Goal: Communication & Community: Answer question/provide support

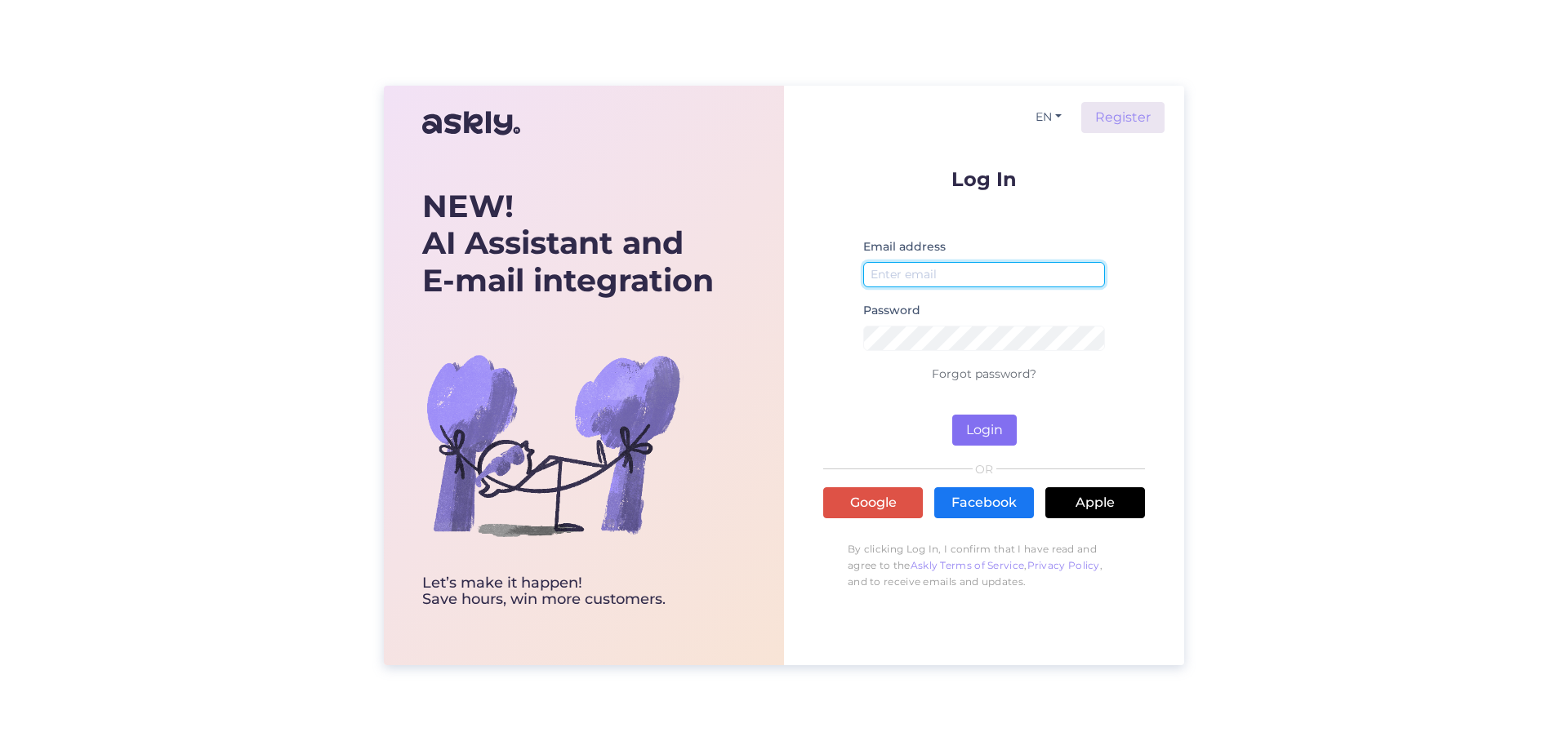
type input "[EMAIL_ADDRESS][DOMAIN_NAME]"
click at [981, 437] on button "Login" at bounding box center [984, 430] width 65 height 31
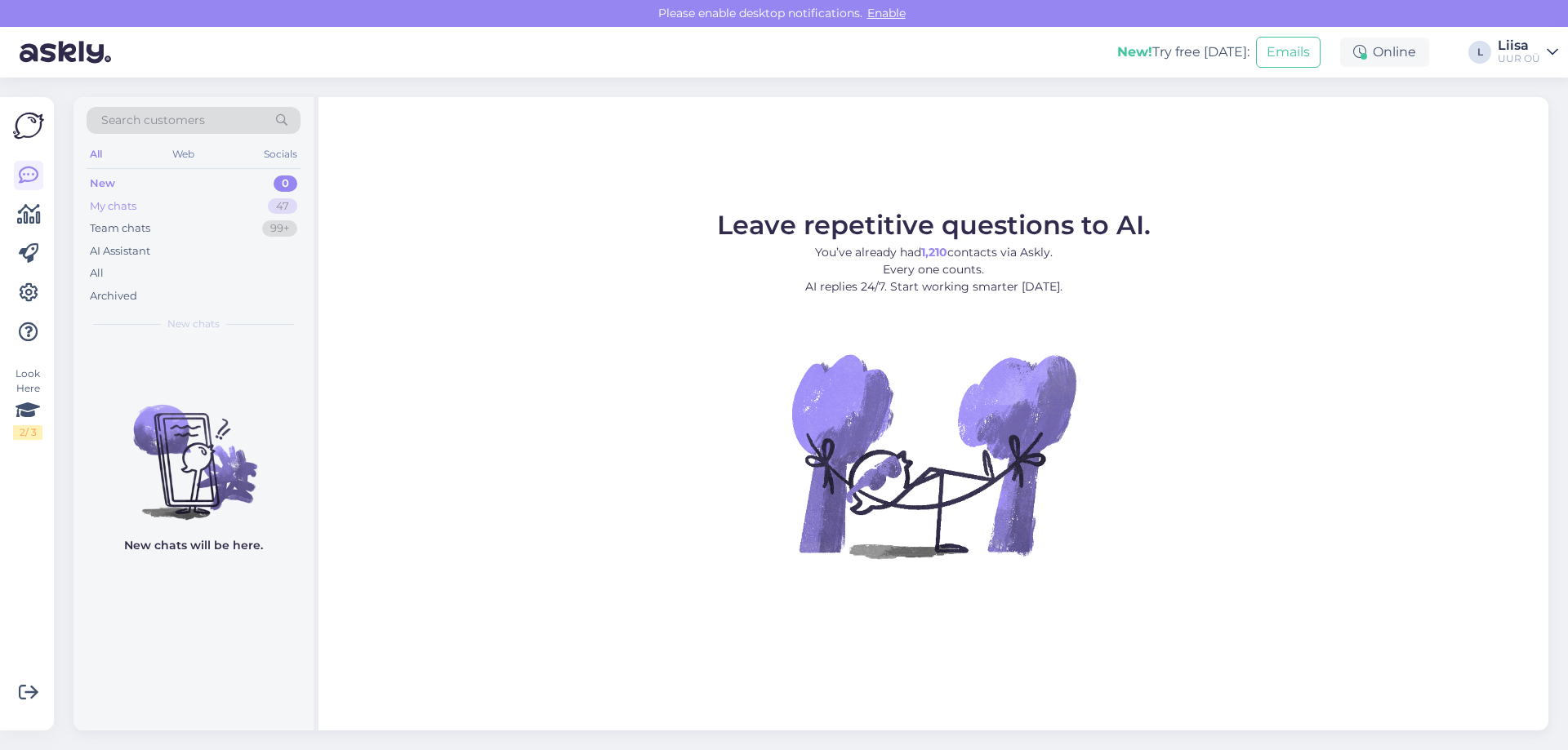
click at [128, 207] on div "My chats" at bounding box center [112, 207] width 47 height 16
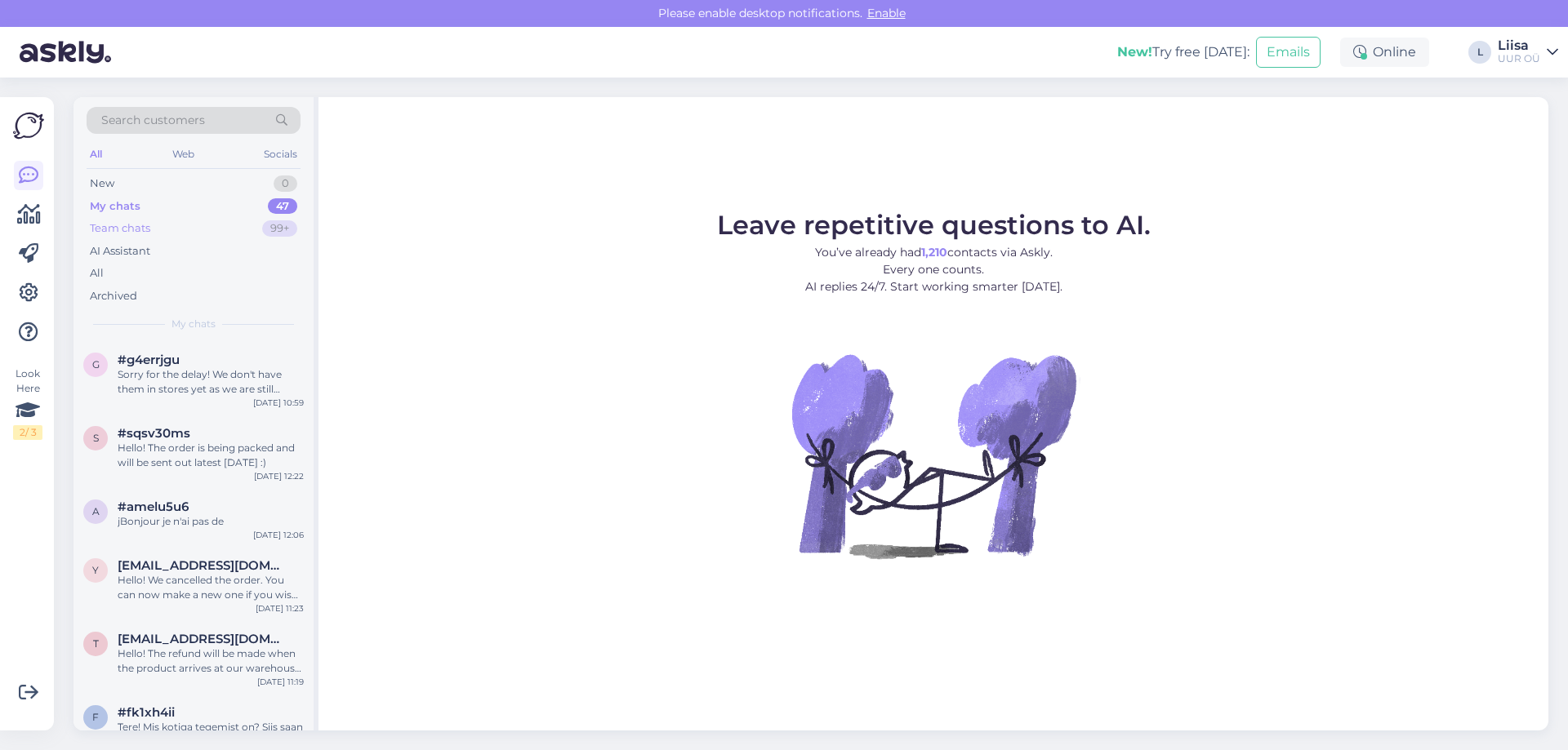
click at [181, 232] on div "Team chats 99+" at bounding box center [193, 229] width 214 height 23
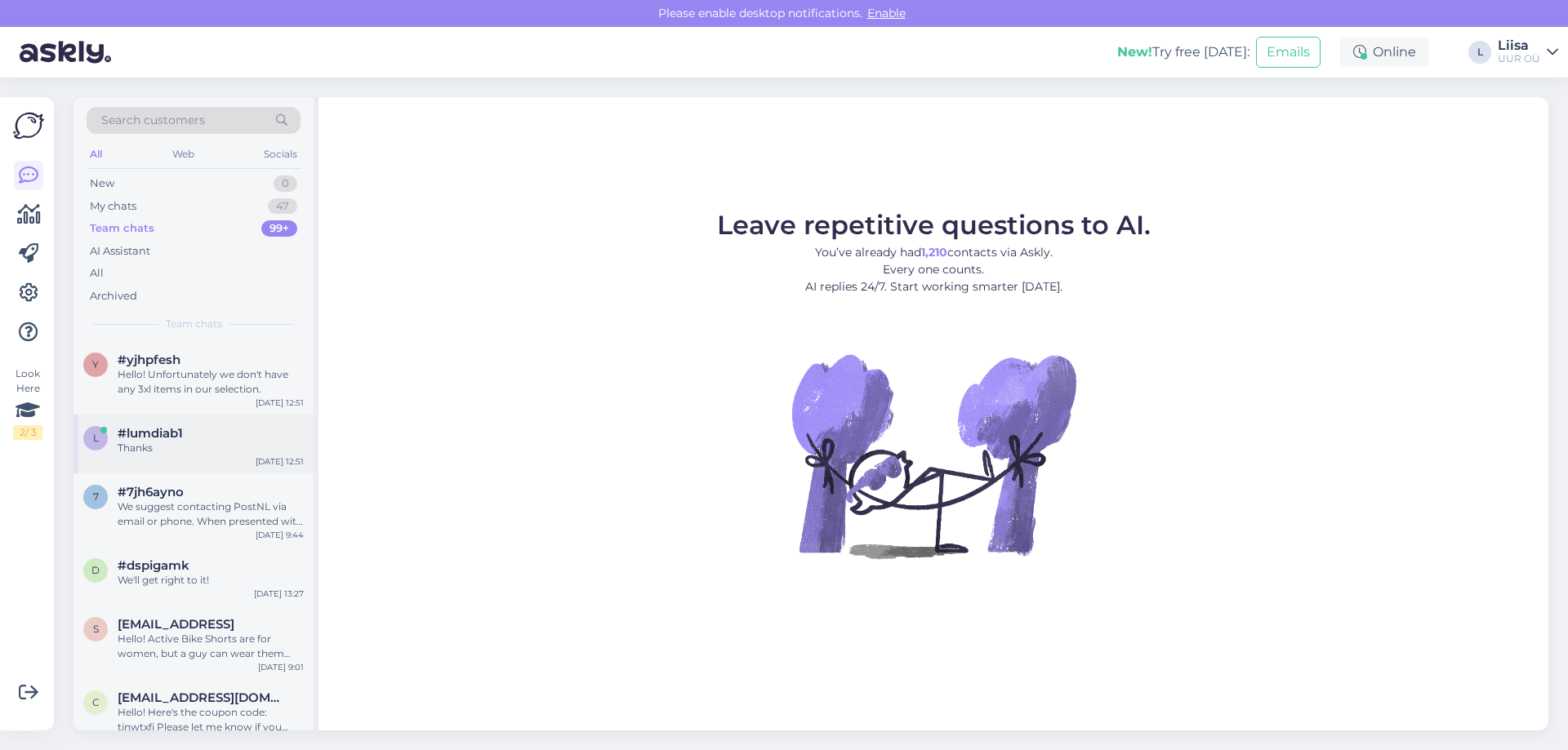
click at [198, 452] on div "Thanks" at bounding box center [210, 448] width 186 height 15
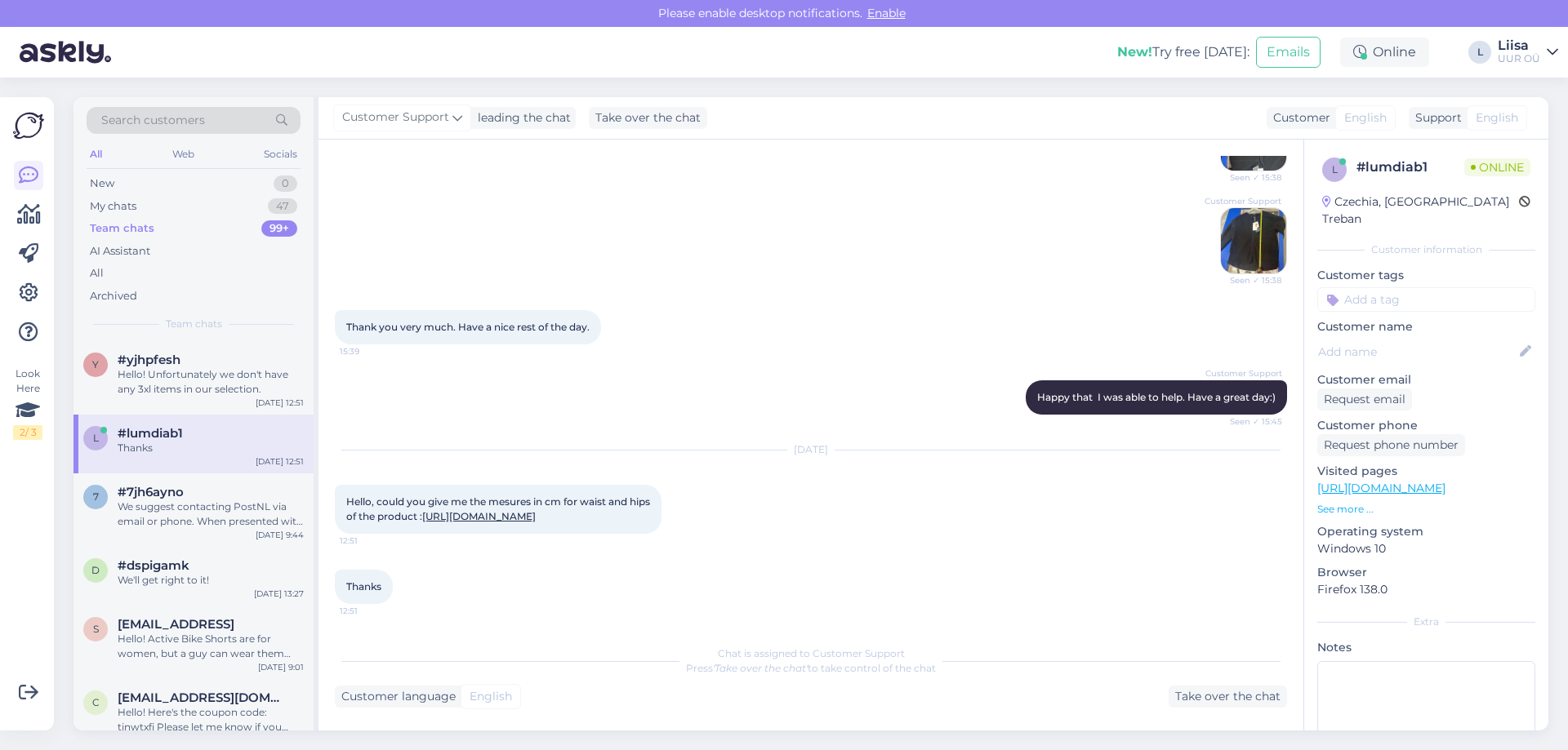
click at [503, 510] on link "[URL][DOMAIN_NAME]" at bounding box center [478, 516] width 113 height 12
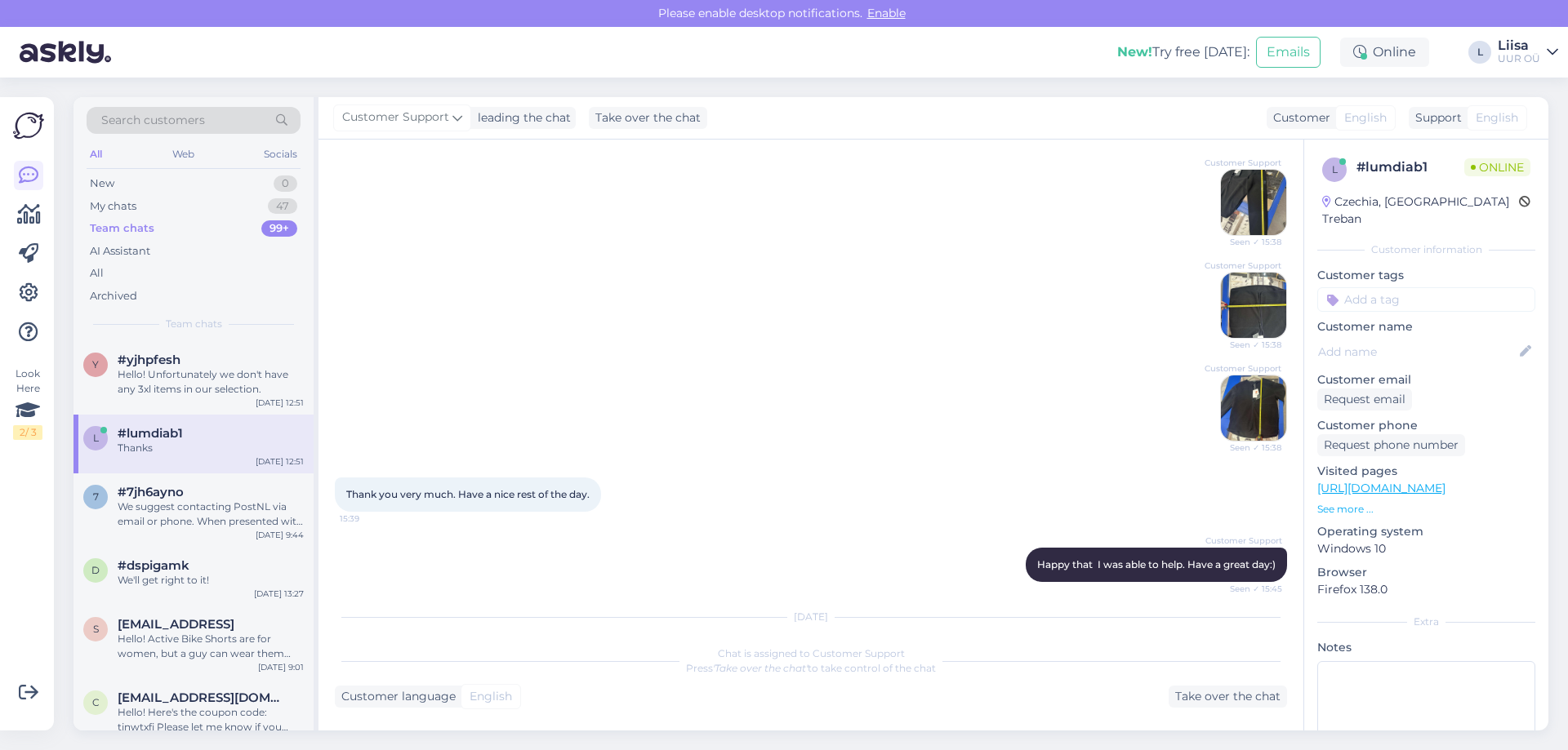
scroll to position [1975, 0]
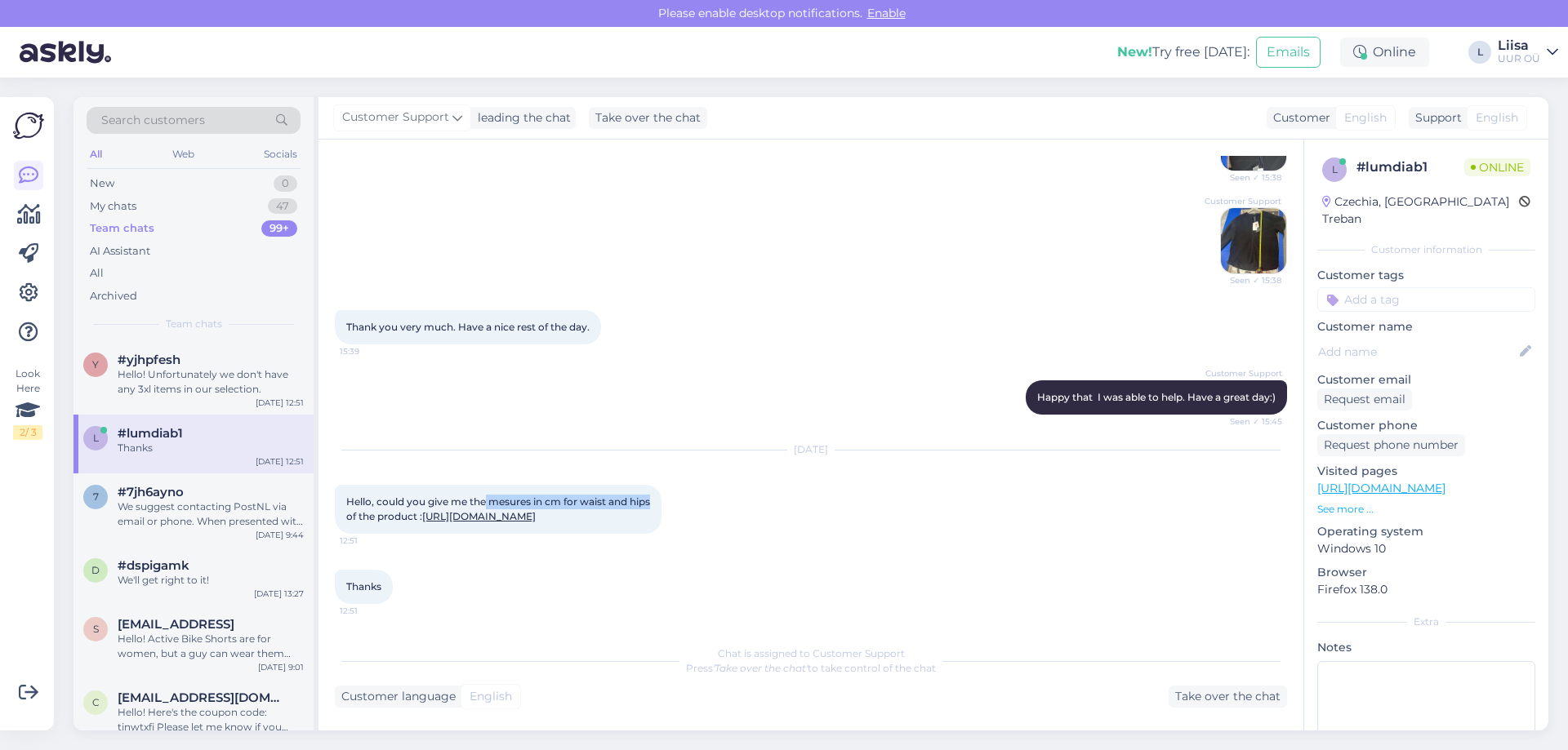
drag, startPoint x: 488, startPoint y: 460, endPoint x: 367, endPoint y: 471, distance: 121.5
click at [367, 496] on span "Hello, could you give me the mesures in cm for waist and hips of the product : …" at bounding box center [499, 509] width 306 height 27
copy span "mesures in cm for waist and hips"
click at [1191, 693] on div "Take over the chat" at bounding box center [1227, 697] width 118 height 22
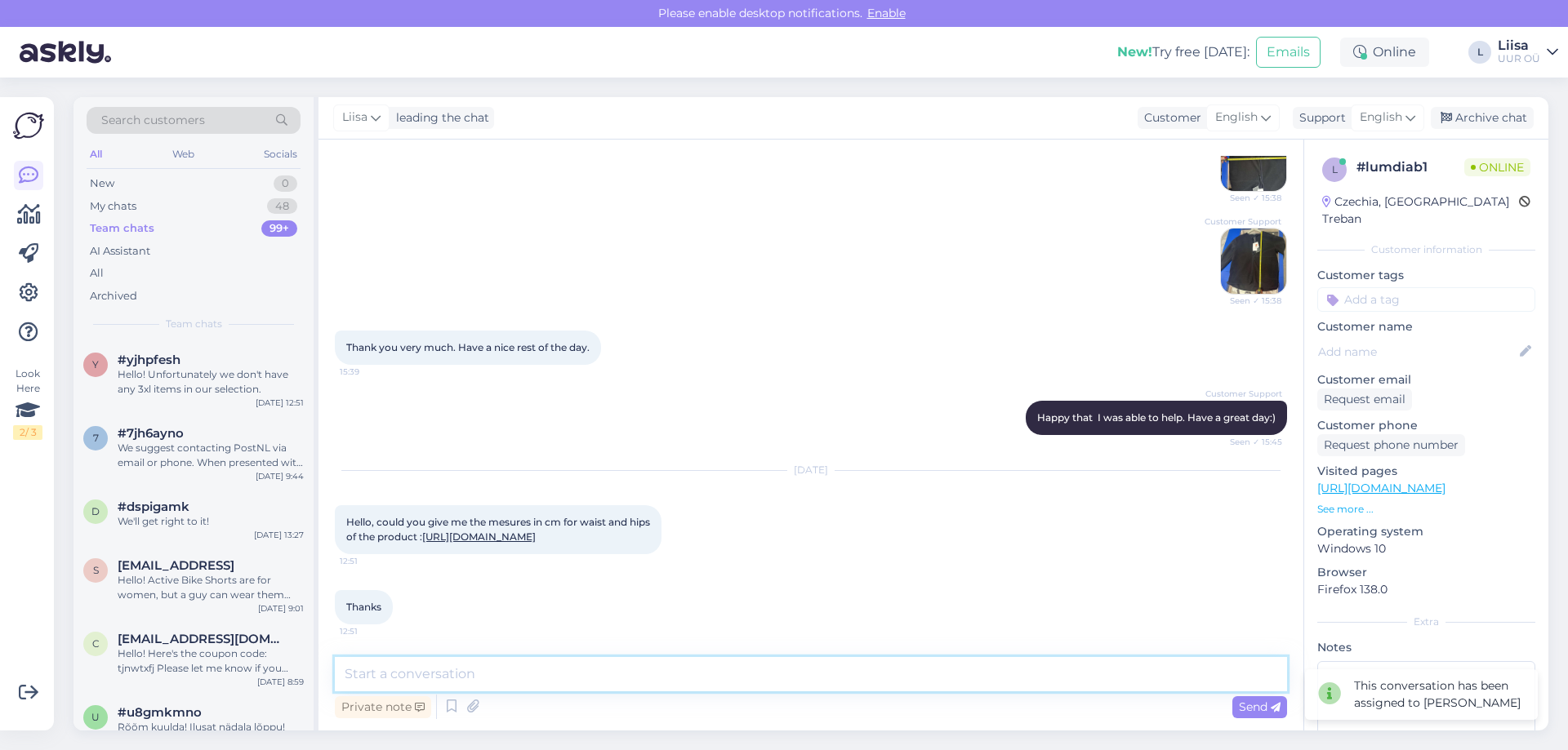
click at [495, 675] on textarea at bounding box center [811, 675] width 952 height 34
click at [474, 676] on textarea "Hello! One moment I will ask for the measurements" at bounding box center [811, 675] width 952 height 34
click at [738, 679] on textarea "Hello! One moment, I will ask for the measurements" at bounding box center [811, 675] width 952 height 34
type textarea "Hello! One moment, I will ask for the measurements"
click at [1258, 713] on span "Send" at bounding box center [1259, 707] width 42 height 15
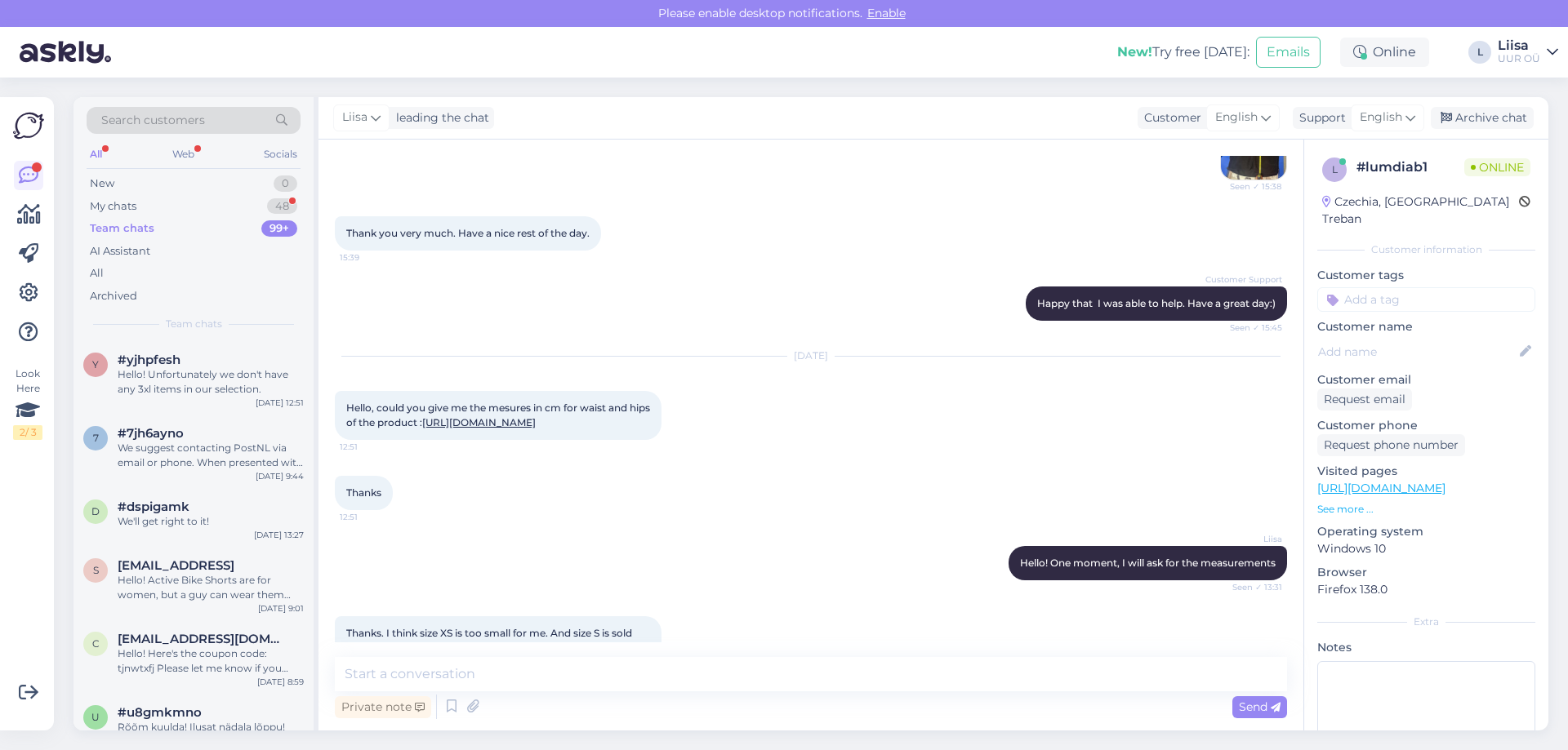
scroll to position [2110, 0]
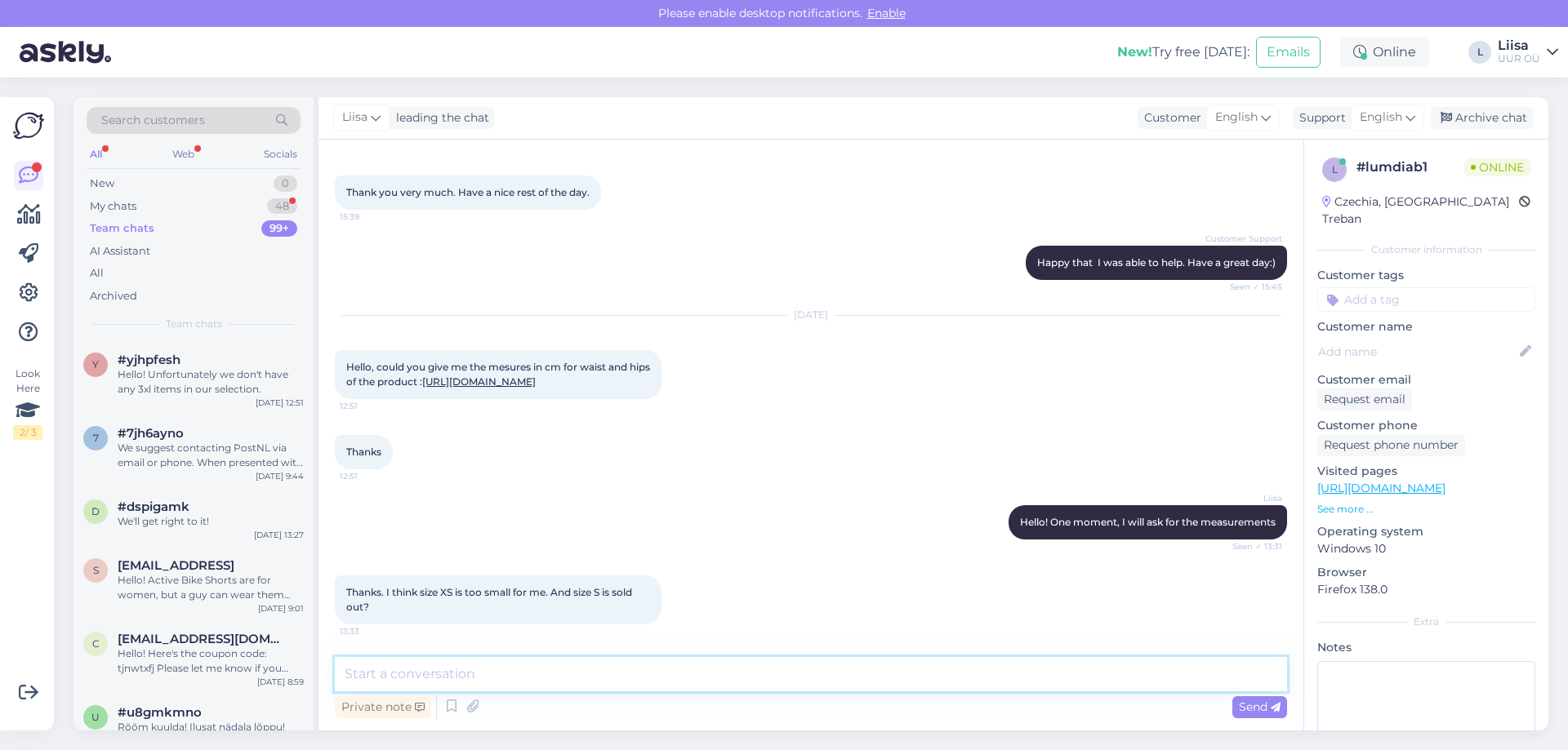
click at [450, 679] on textarea at bounding box center [811, 675] width 952 height 34
drag, startPoint x: 699, startPoint y: 675, endPoint x: 719, endPoint y: 675, distance: 20.0
click at [719, 675] on textarea "Yes, we don't have any other sizes besides XS unfortunetly" at bounding box center [811, 675] width 952 height 34
type textarea "Yes, we don't have any other sizes besides XS unfortunately"
click at [774, 672] on textarea "Yes, we don't have any other sizes besides XS unfortunately" at bounding box center [811, 675] width 952 height 34
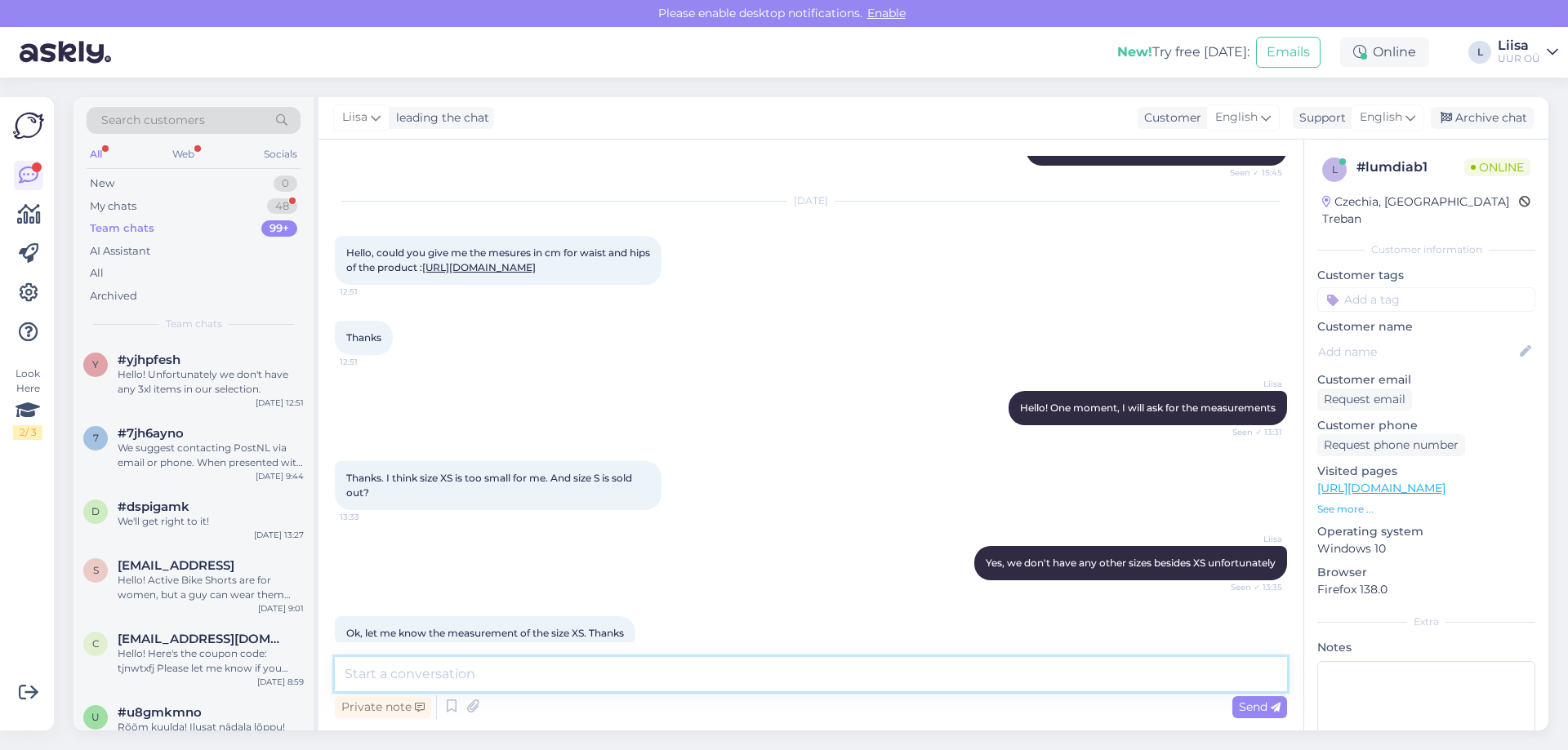
scroll to position [2250, 0]
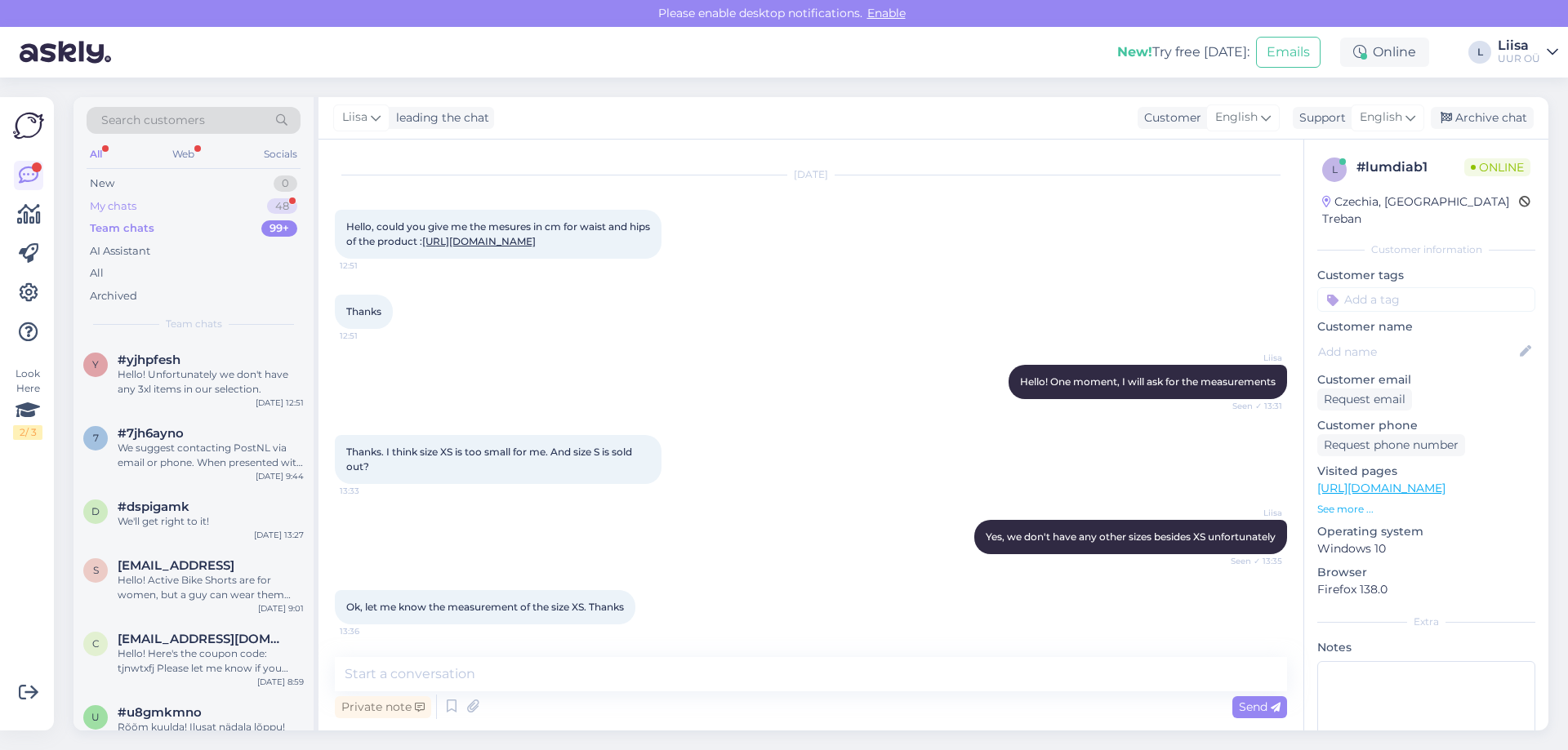
click at [117, 210] on div "My chats" at bounding box center [112, 207] width 47 height 16
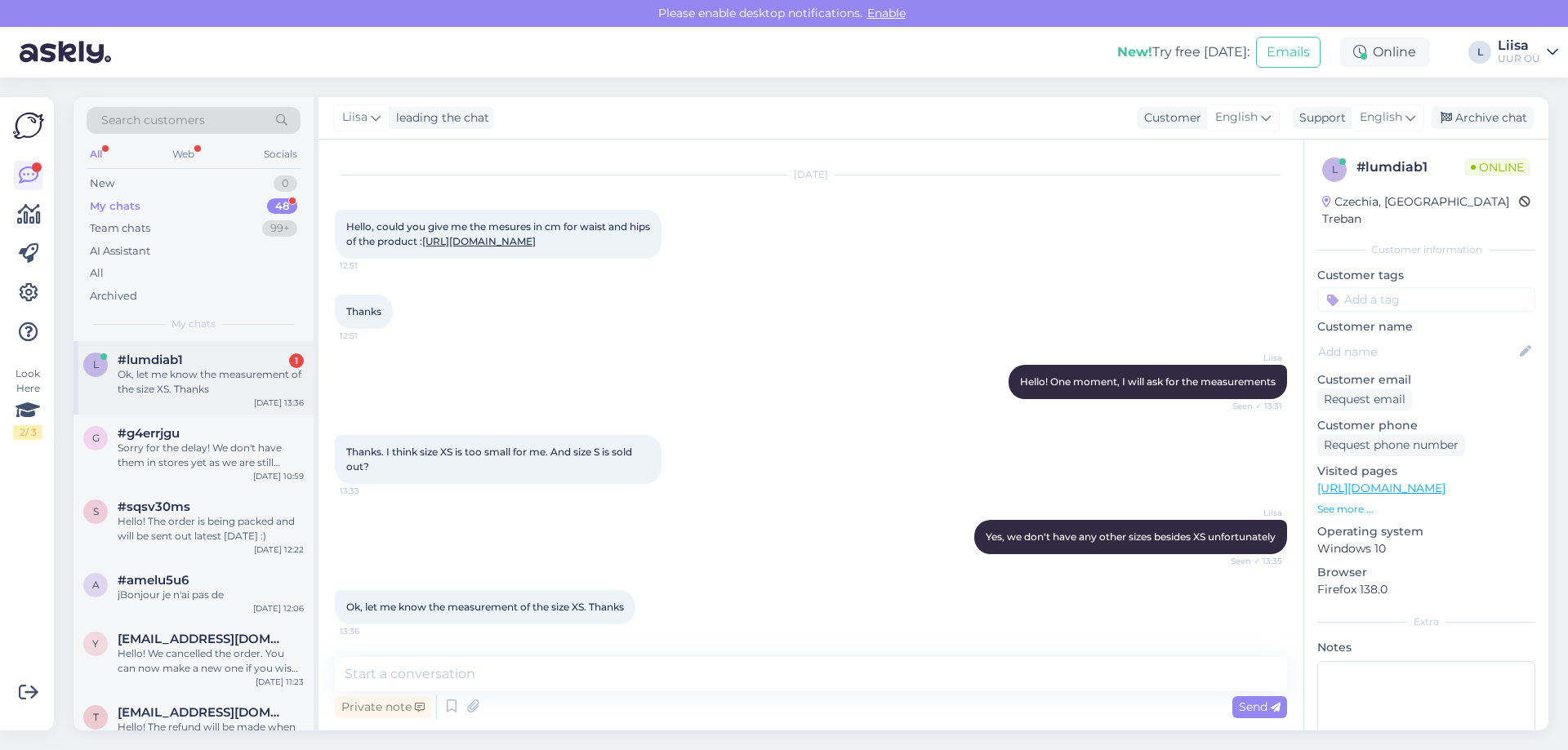
click at [223, 386] on div "Ok, let me know the measurement of the size XS. Thanks" at bounding box center [210, 382] width 186 height 30
click at [806, 441] on div "Thanks. I think size XS is too small for me. And size S is sold out? 13:33" at bounding box center [811, 459] width 952 height 85
click at [443, 668] on textarea at bounding box center [811, 675] width 952 height 34
paste textarea "Waist: 32cm Hips: 41cm"
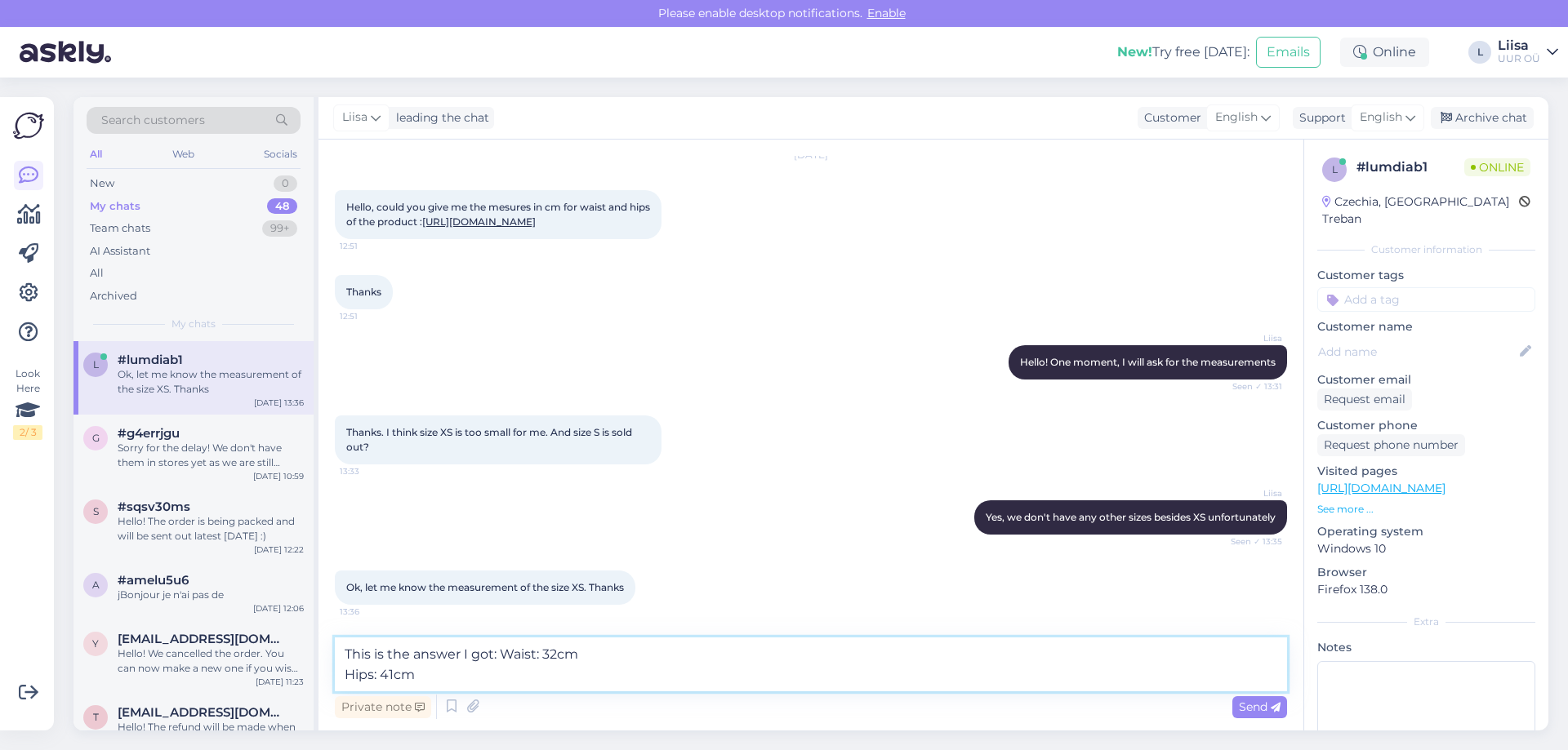
click at [344, 676] on textarea "This is the answer I got: Waist: 32cm Hips: 41cm" at bounding box center [811, 665] width 952 height 54
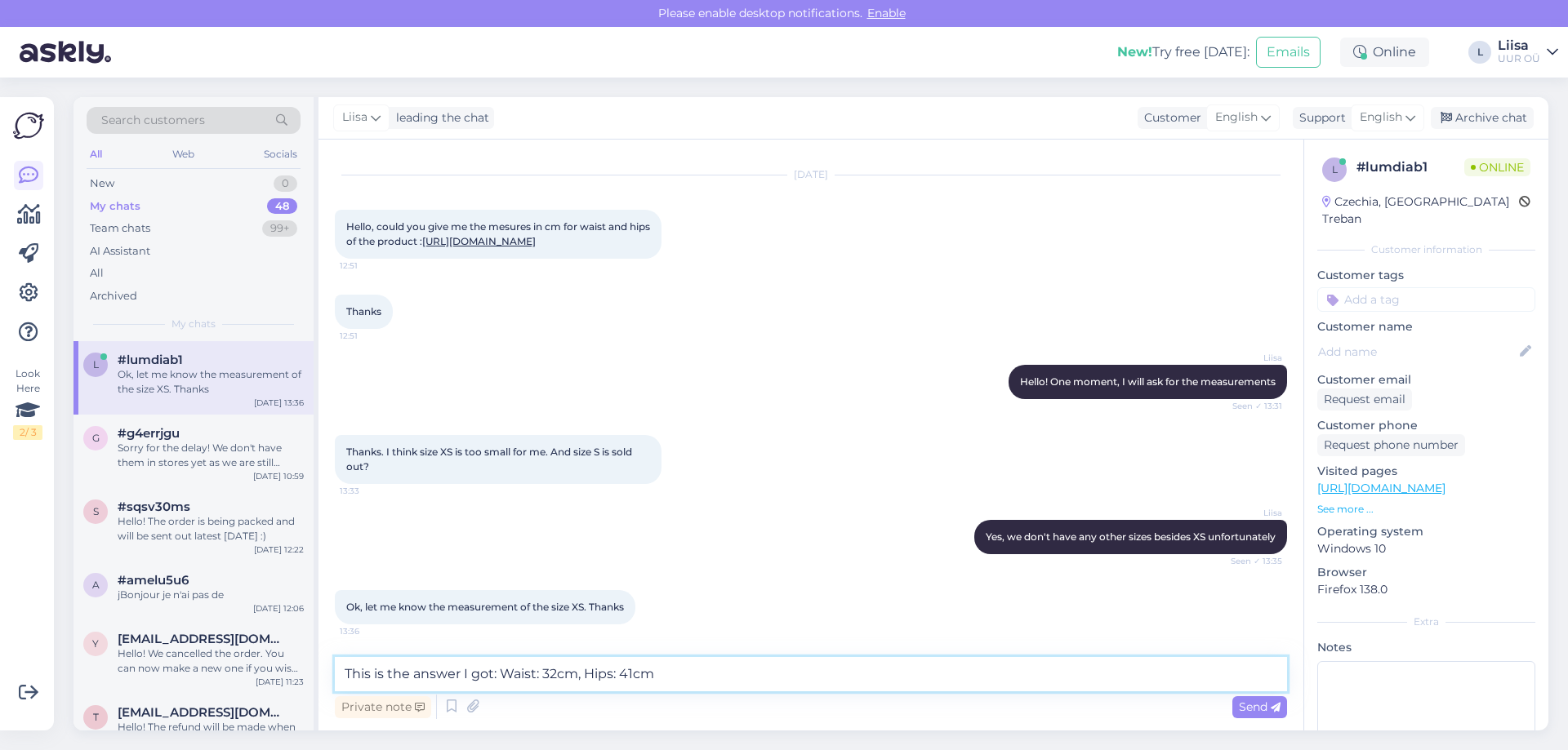
drag, startPoint x: 361, startPoint y: 675, endPoint x: 459, endPoint y: 675, distance: 98.0
click at [459, 675] on textarea "This is the answer I got: Waist: 32cm, Hips: 41cm" at bounding box center [811, 675] width 952 height 34
click at [912, 673] on textarea "These are the measurements I got: Waist: 32cm, Hips: 41cm" at bounding box center [811, 675] width 952 height 34
type textarea "These are the measurements I got: Waist: 32cm, Hips: 41cm"
click at [1250, 703] on span "Send" at bounding box center [1259, 707] width 42 height 15
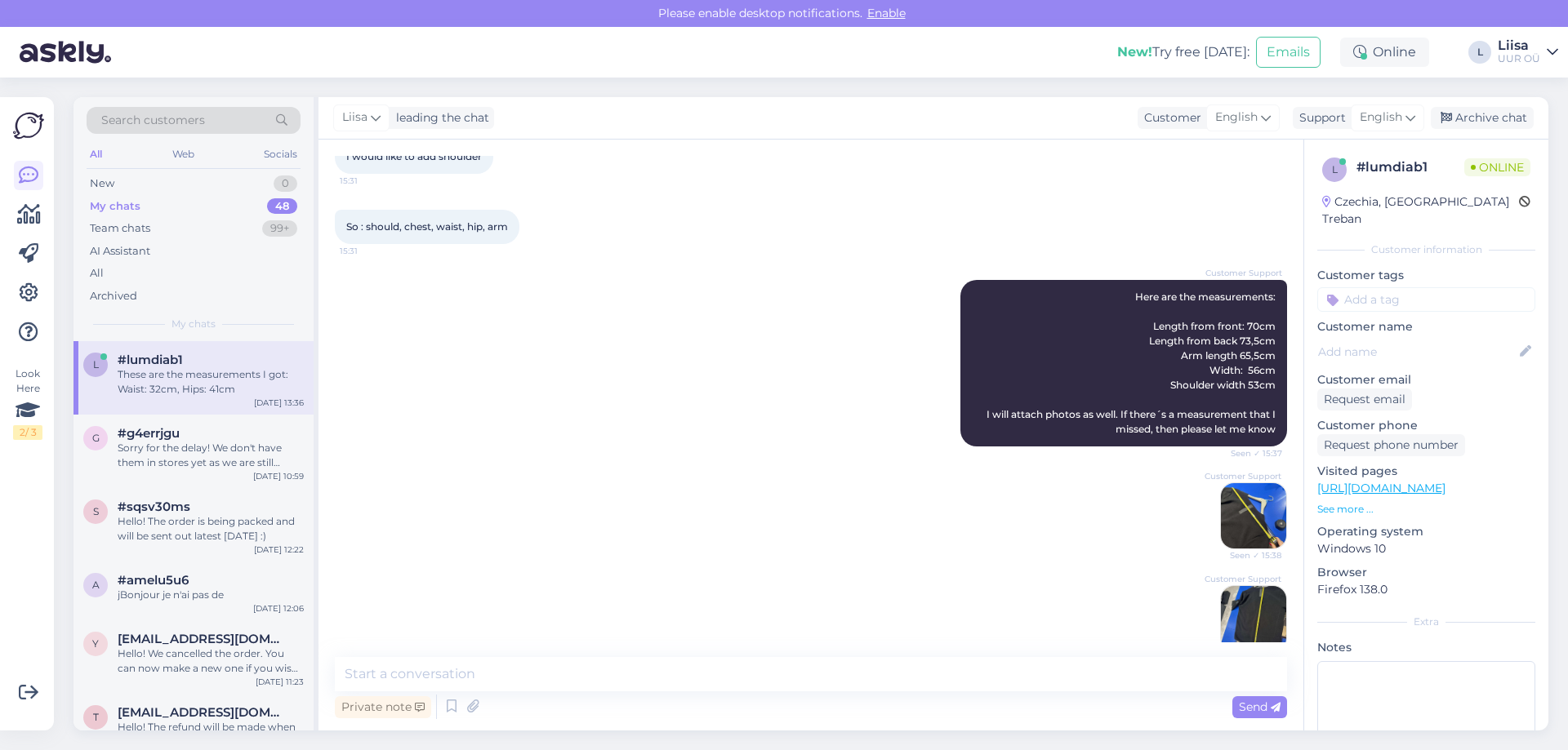
scroll to position [1449, 0]
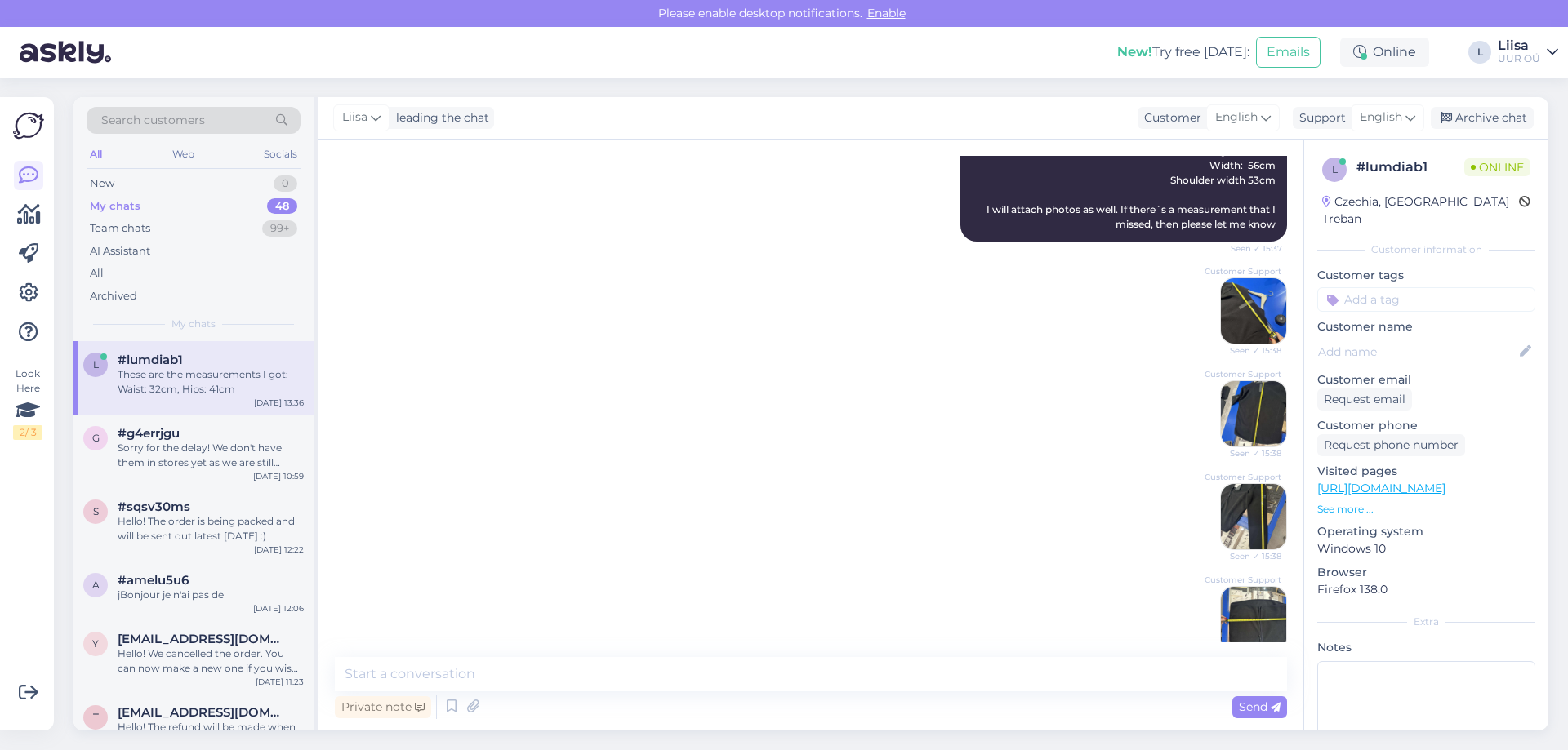
click at [1221, 509] on img at bounding box center [1254, 517] width 66 height 66
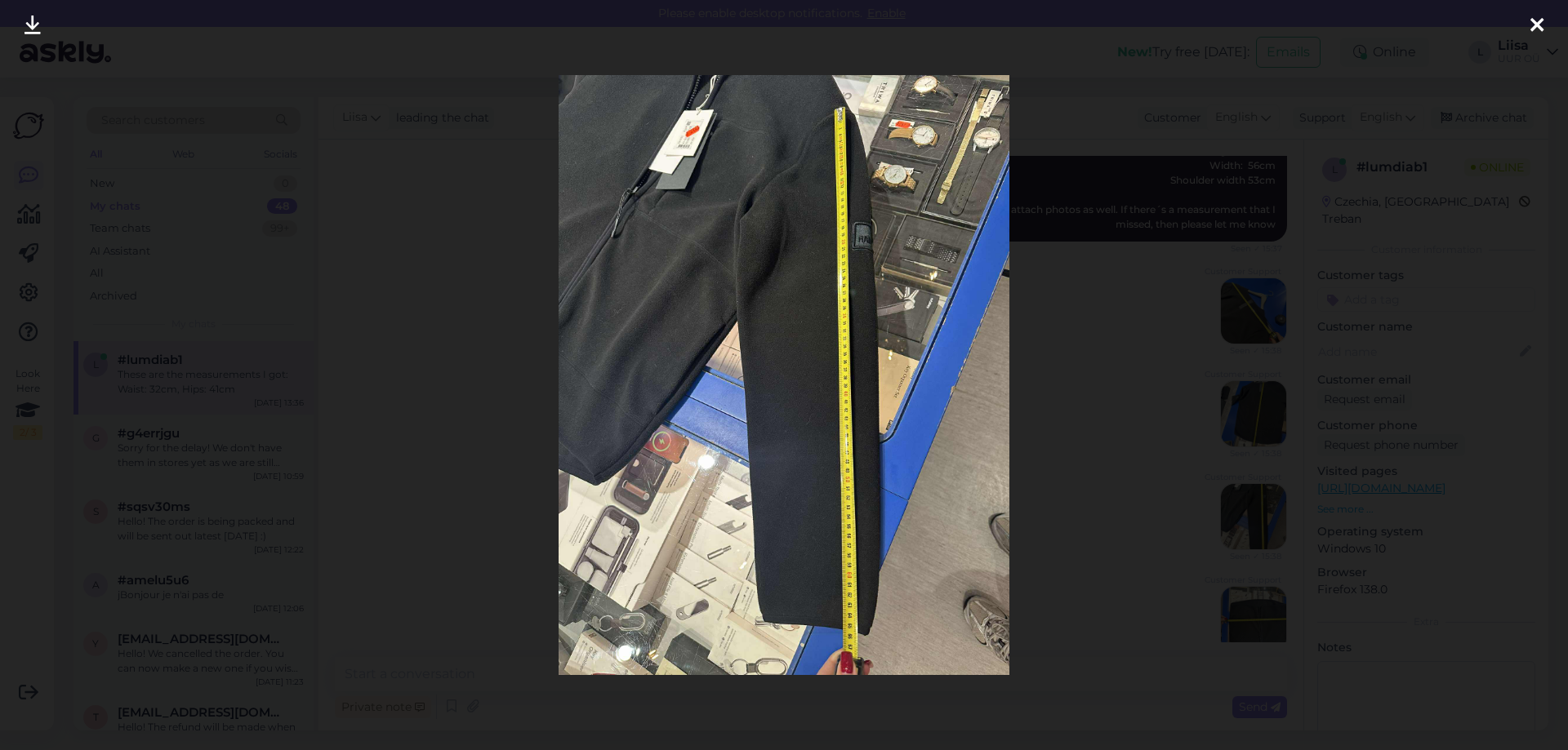
click at [1540, 24] on icon at bounding box center [1537, 26] width 13 height 21
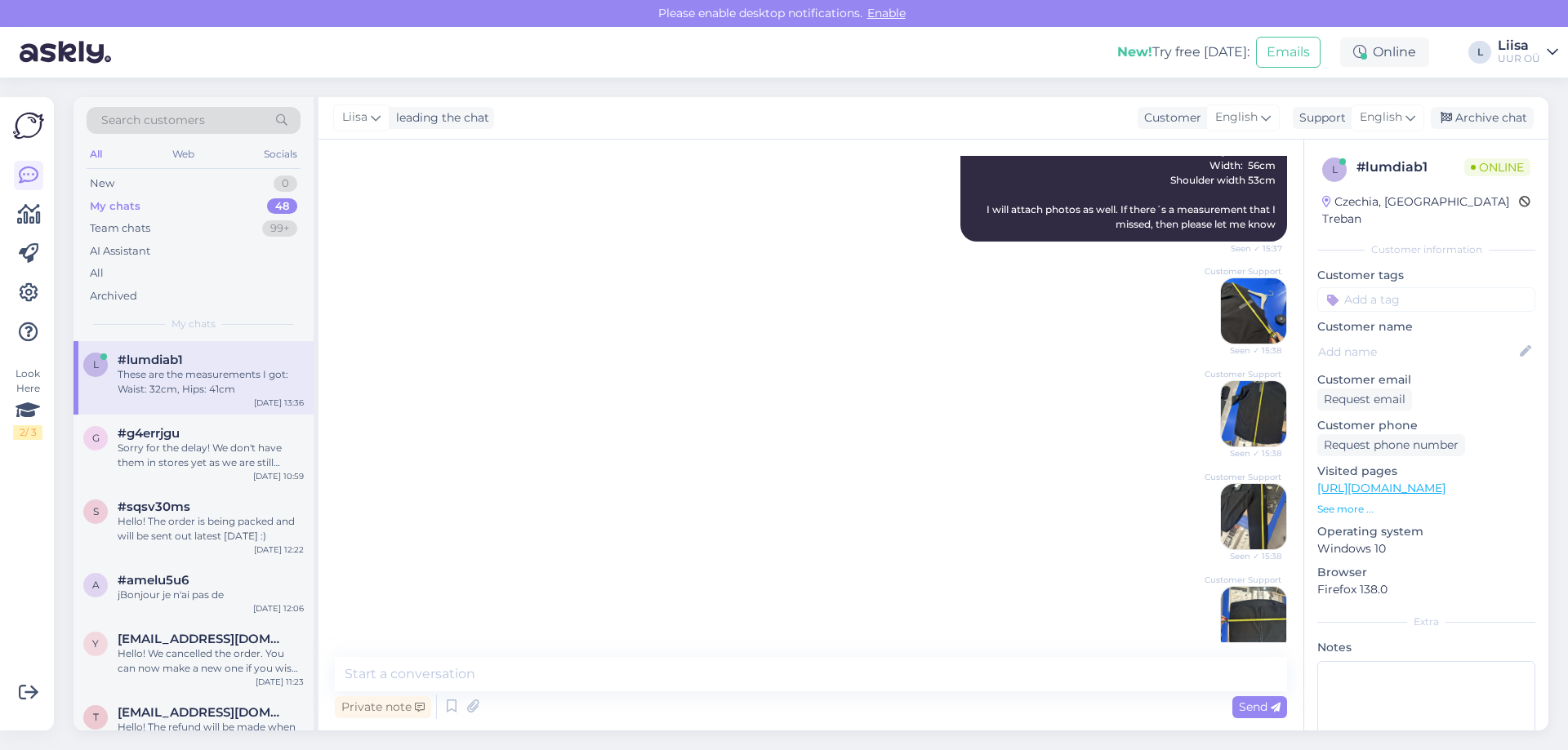
click at [1252, 598] on img at bounding box center [1254, 620] width 66 height 66
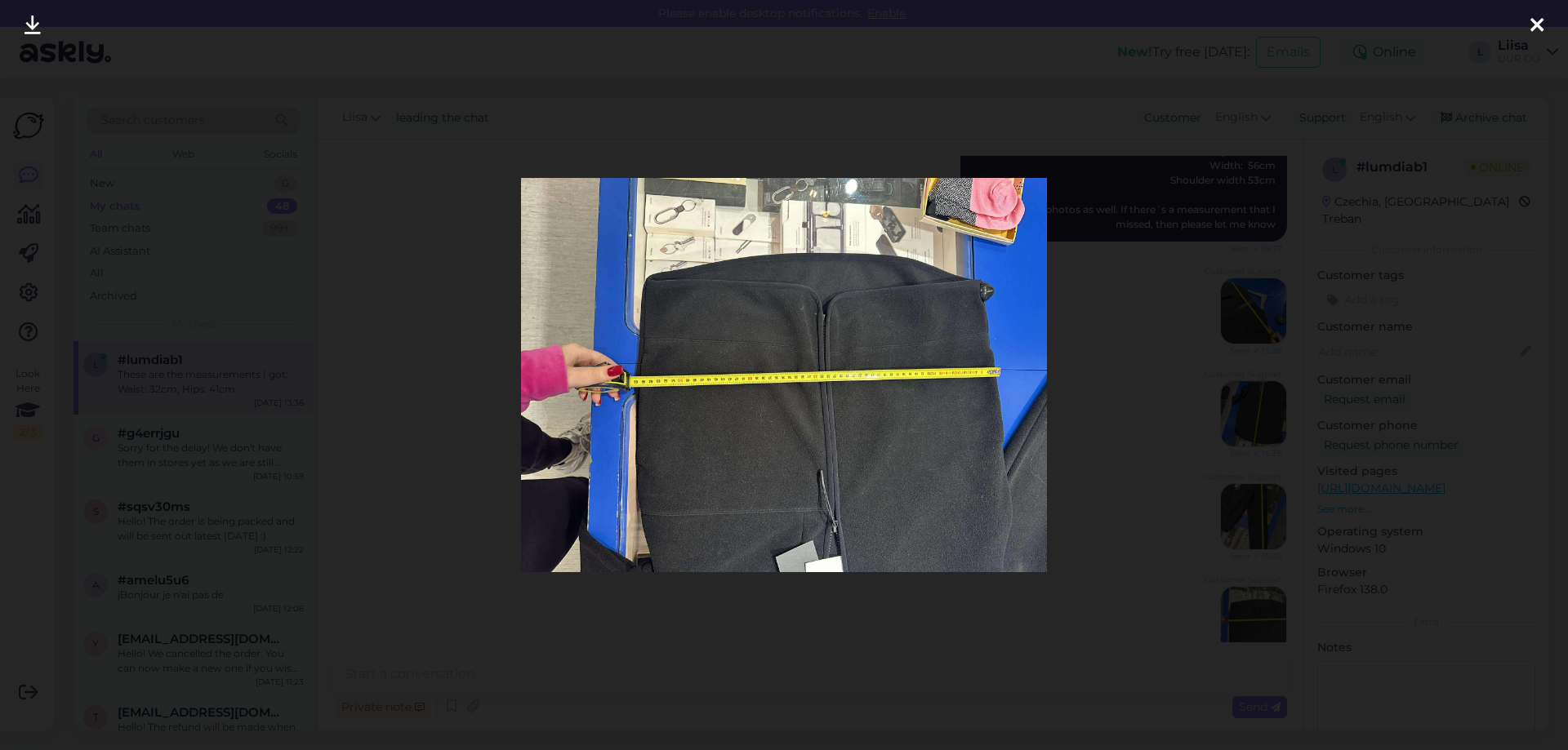
click at [1542, 25] on icon at bounding box center [1537, 26] width 13 height 21
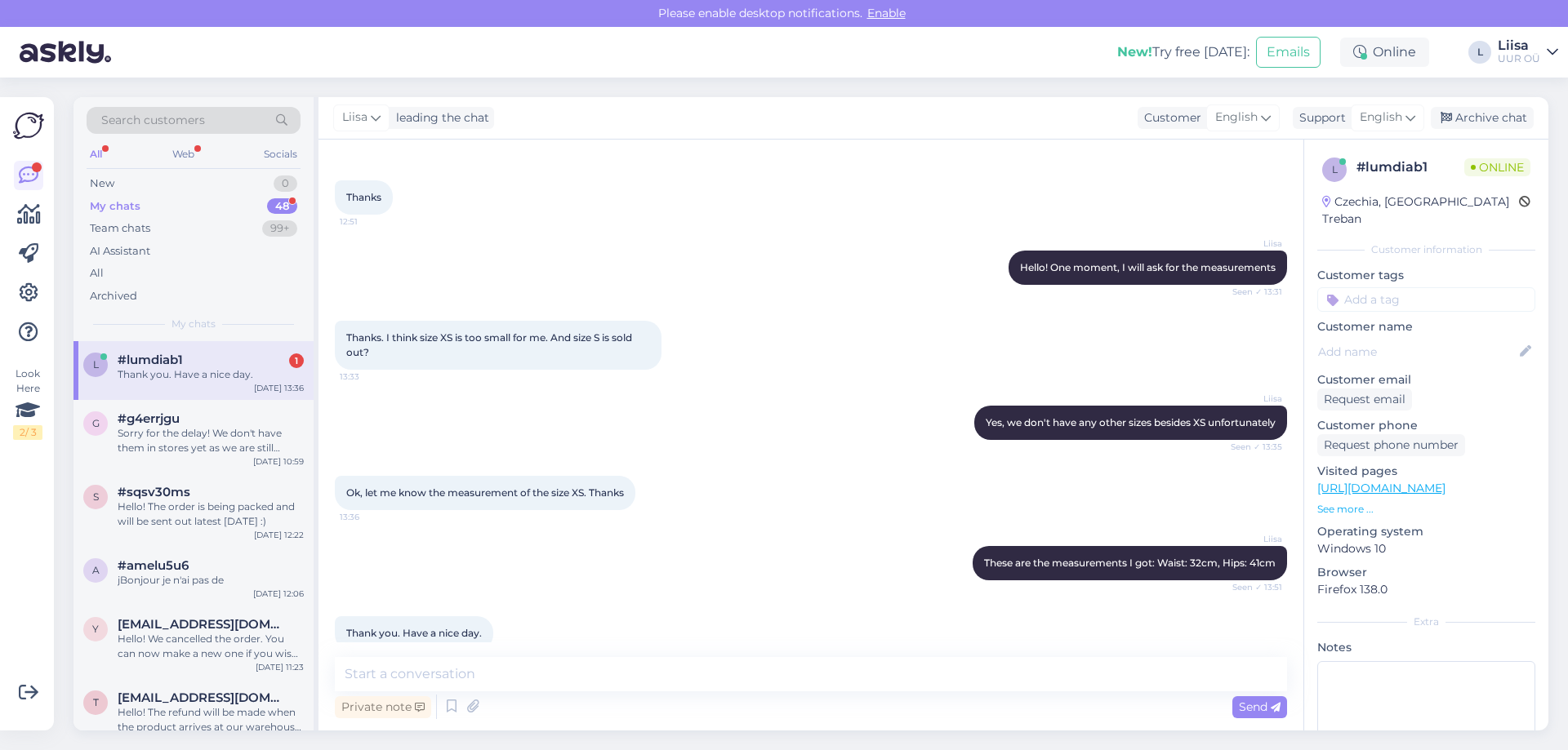
scroll to position [2391, 0]
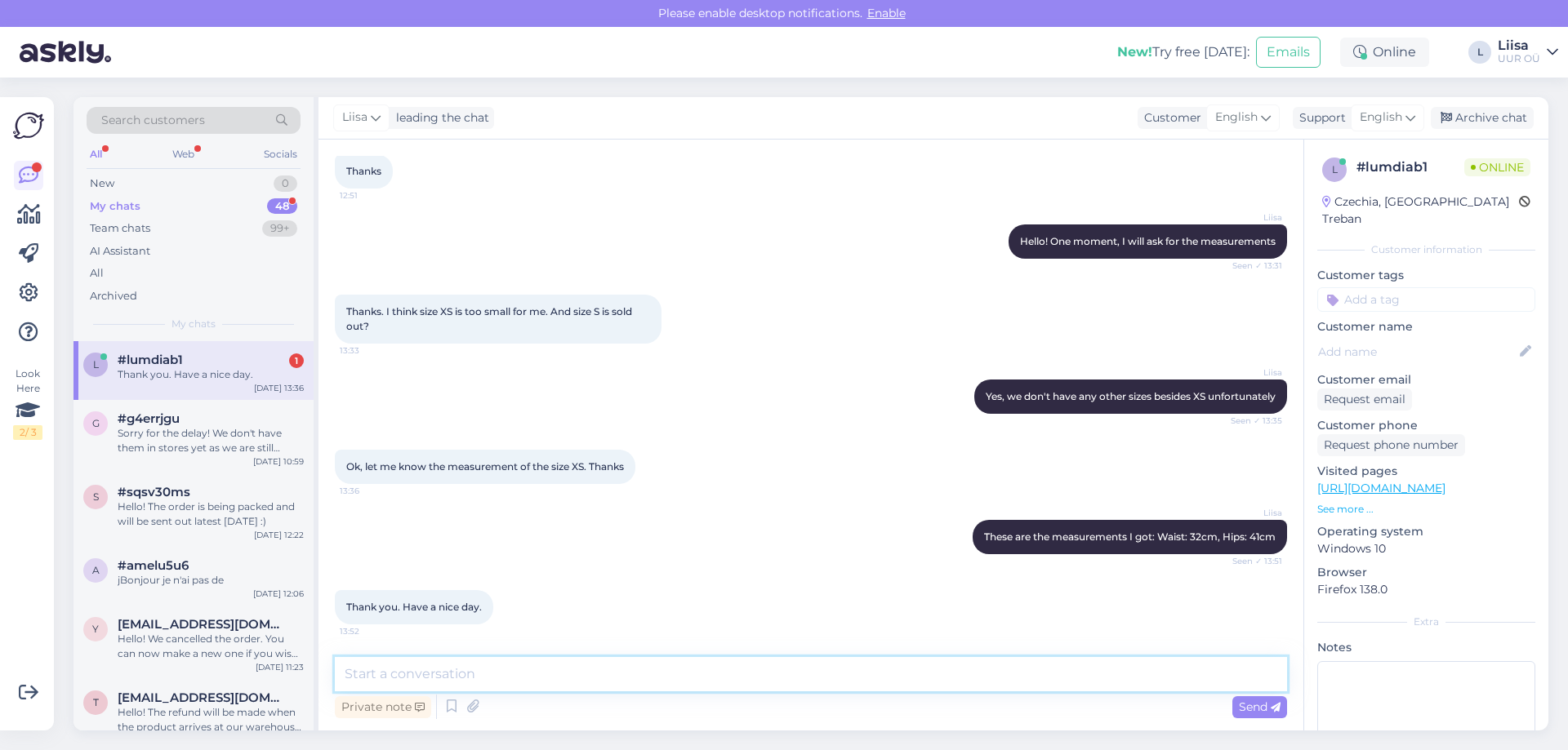
click at [518, 670] on textarea at bounding box center [811, 675] width 952 height 34
type textarea "Thank you, you too!"
